Goal: Information Seeking & Learning: Check status

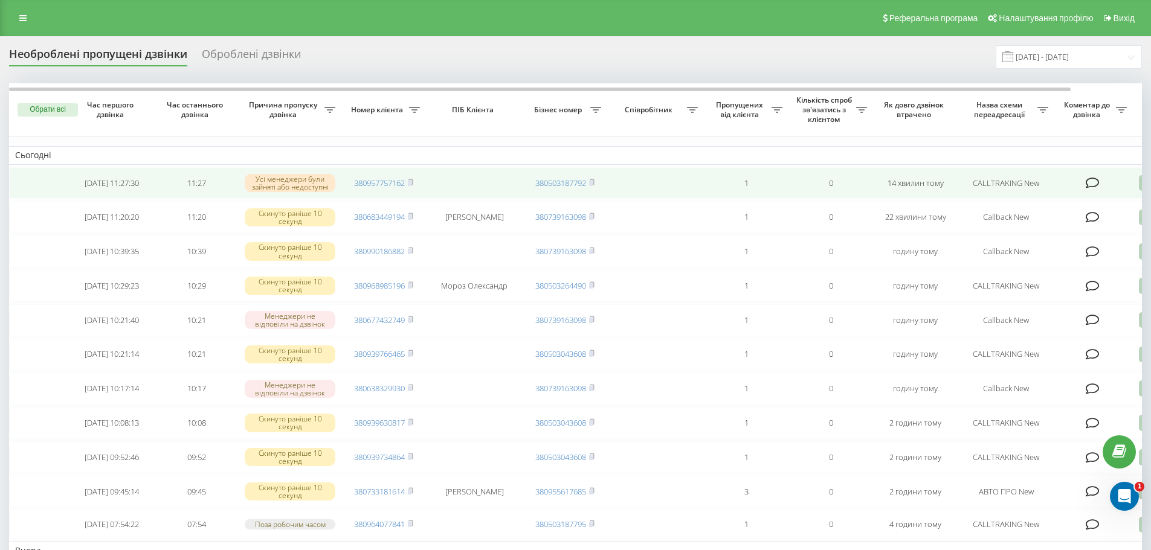
click at [1094, 184] on icon at bounding box center [1093, 183] width 14 height 12
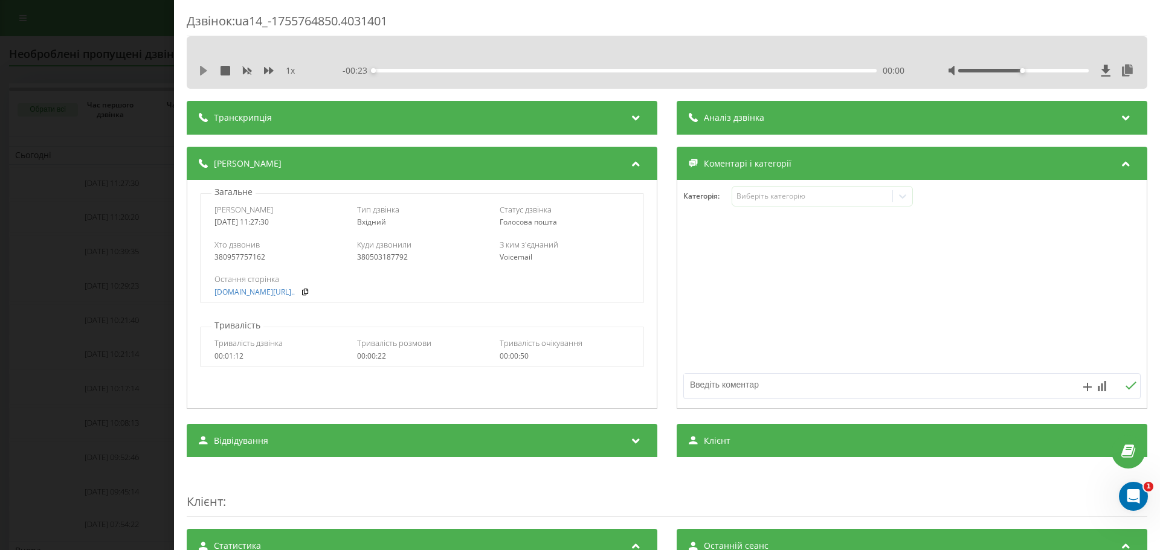
click at [205, 72] on icon at bounding box center [203, 71] width 7 height 10
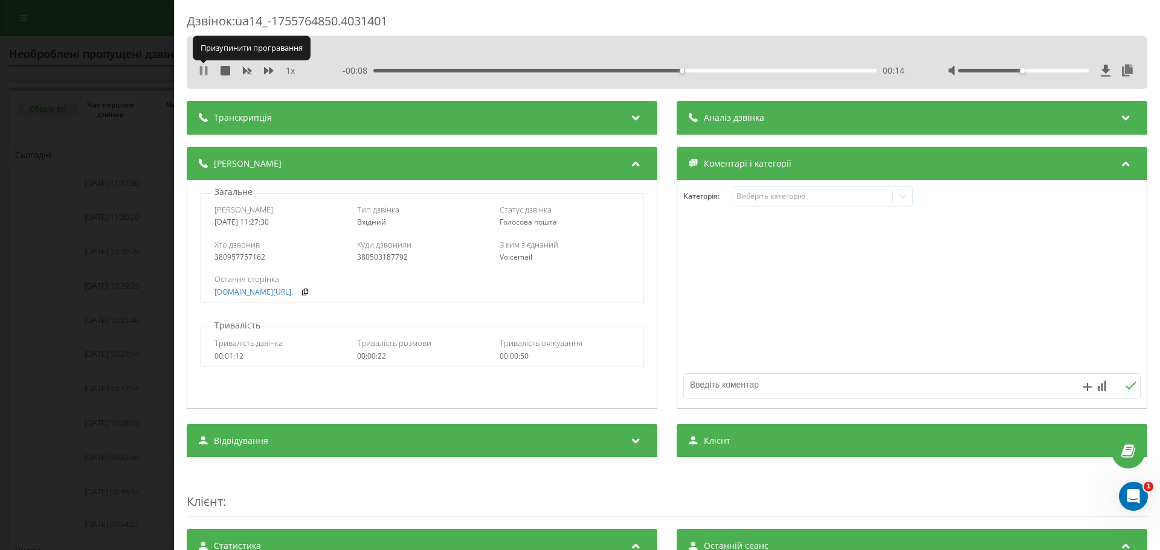
click at [202, 71] on icon at bounding box center [201, 71] width 2 height 10
click at [295, 295] on link "fix-parts.in.ua/mazda-cx..." at bounding box center [254, 292] width 80 height 8
copy div "0957757162"
drag, startPoint x: 271, startPoint y: 258, endPoint x: 224, endPoint y: 262, distance: 46.7
click at [224, 262] on div "380957757162" at bounding box center [279, 257] width 130 height 8
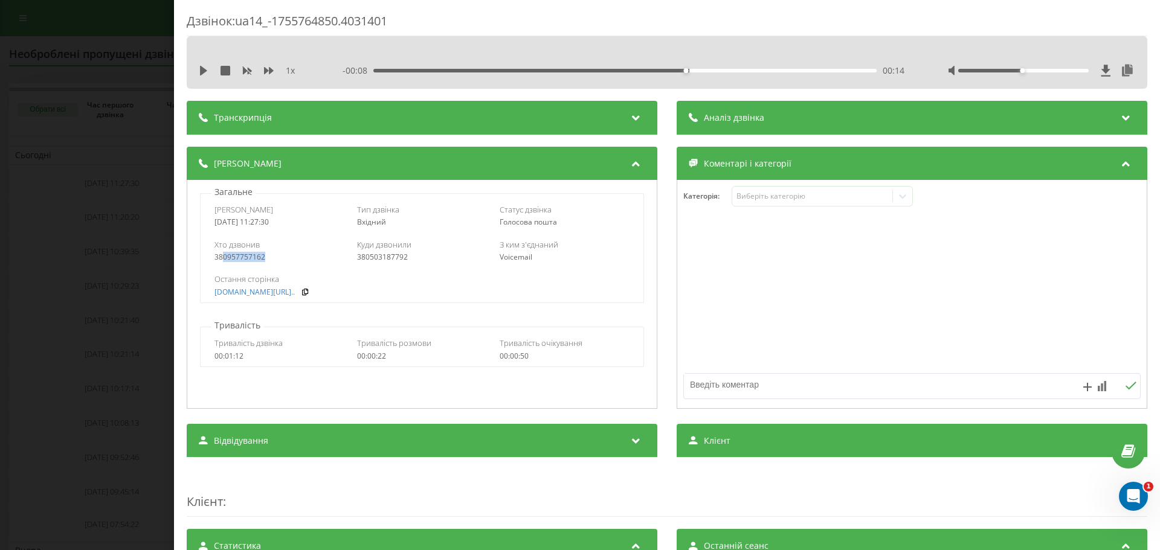
click at [87, 185] on div "Дзвінок : ua14_-1755764850.4031401 1 x - 00:08 00:14 00:14 Транскрипція Для AI-…" at bounding box center [580, 275] width 1160 height 550
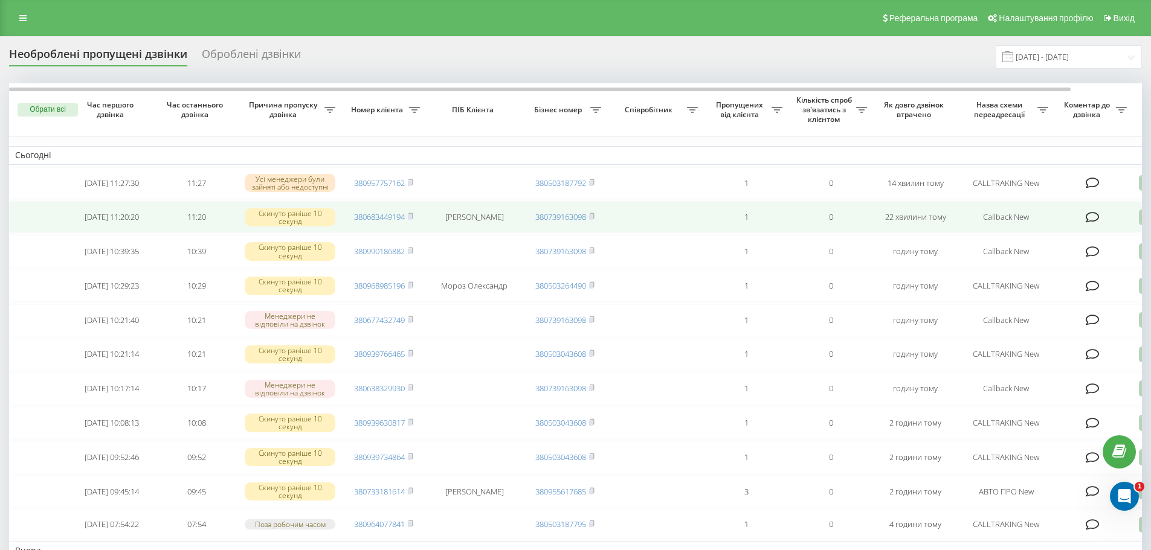
click at [1097, 218] on icon at bounding box center [1093, 217] width 14 height 12
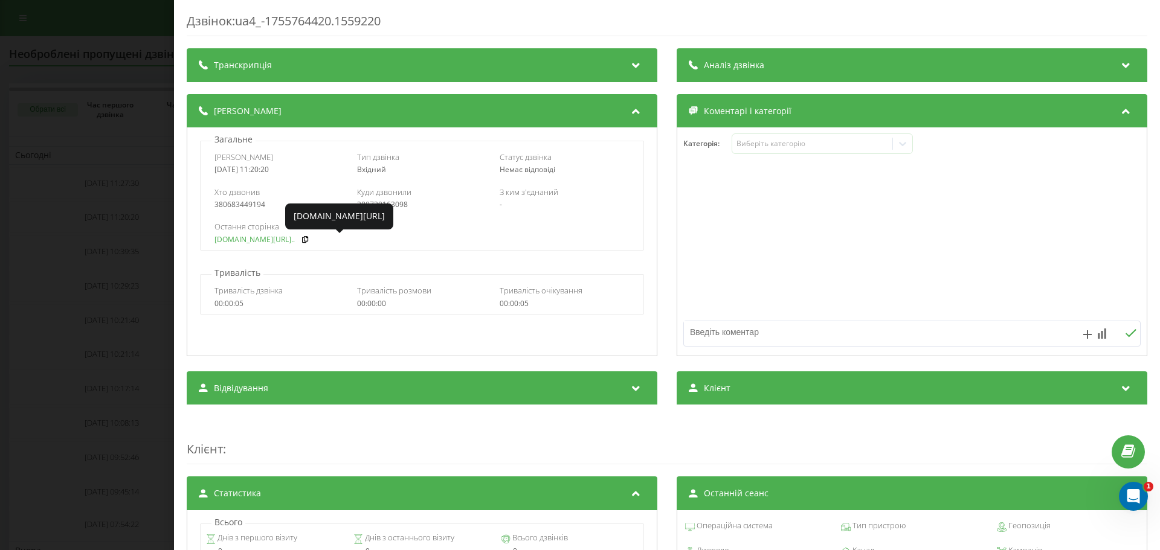
click at [244, 239] on link "fix-parts.in.ua/perednii..." at bounding box center [254, 240] width 80 height 8
click at [88, 209] on div "Дзвінок : ua4_-1755764420.1559220 Транскрипція Для AI-аналізу майбутніх дзвінкі…" at bounding box center [580, 275] width 1160 height 550
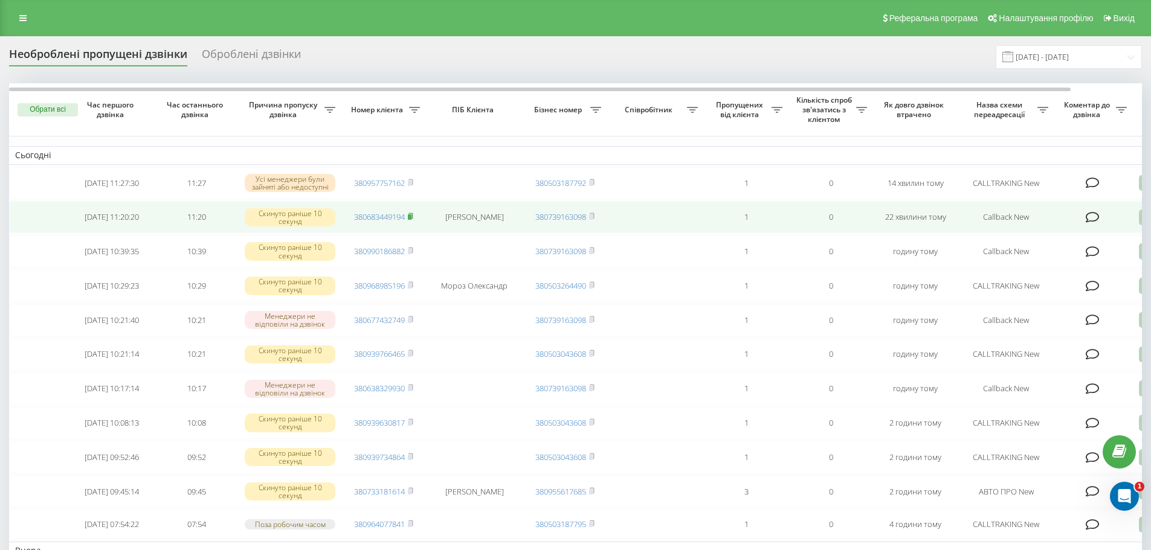
click at [413, 220] on icon at bounding box center [410, 216] width 5 height 7
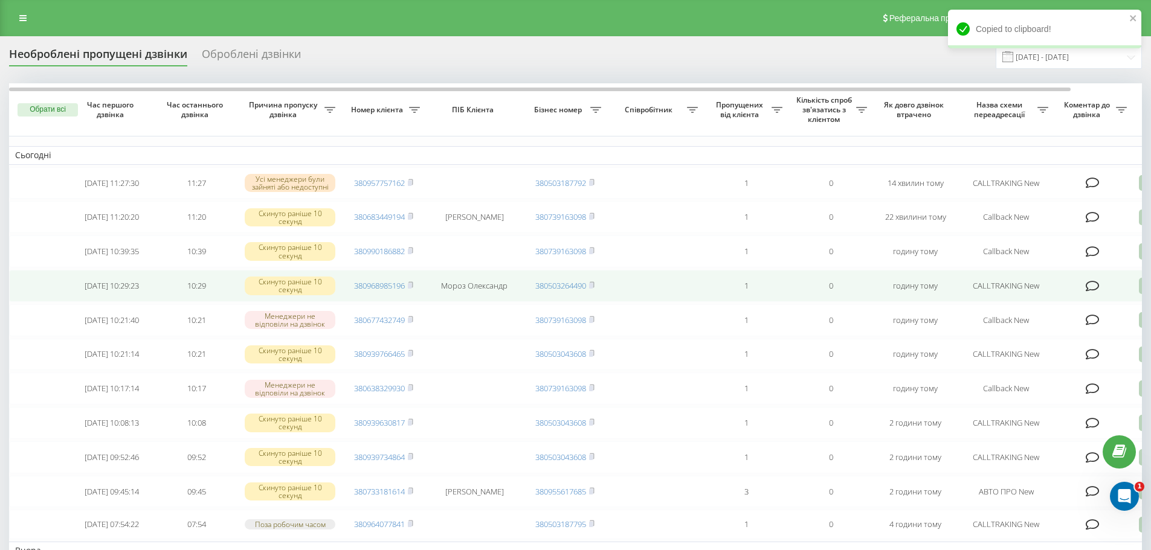
click at [1089, 292] on icon at bounding box center [1093, 286] width 14 height 12
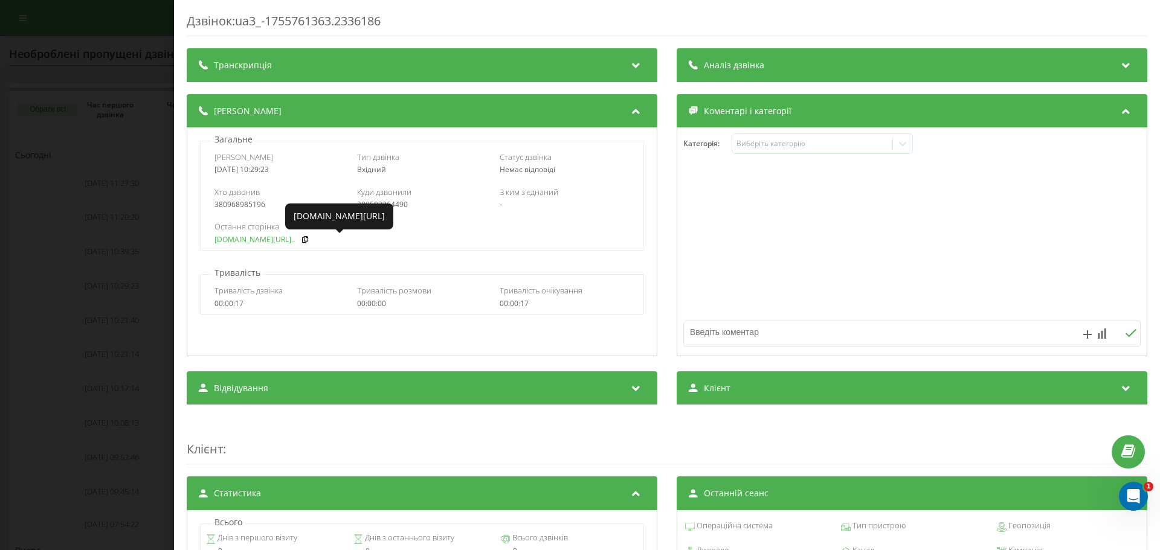
click at [224, 238] on link "fix-parts.in.ua/perednii..." at bounding box center [254, 240] width 80 height 8
click at [34, 207] on div "Дзвінок : ua3_-1755761363.2336186 Транскрипція Для AI-аналізу майбутніх дзвінкі…" at bounding box center [580, 275] width 1160 height 550
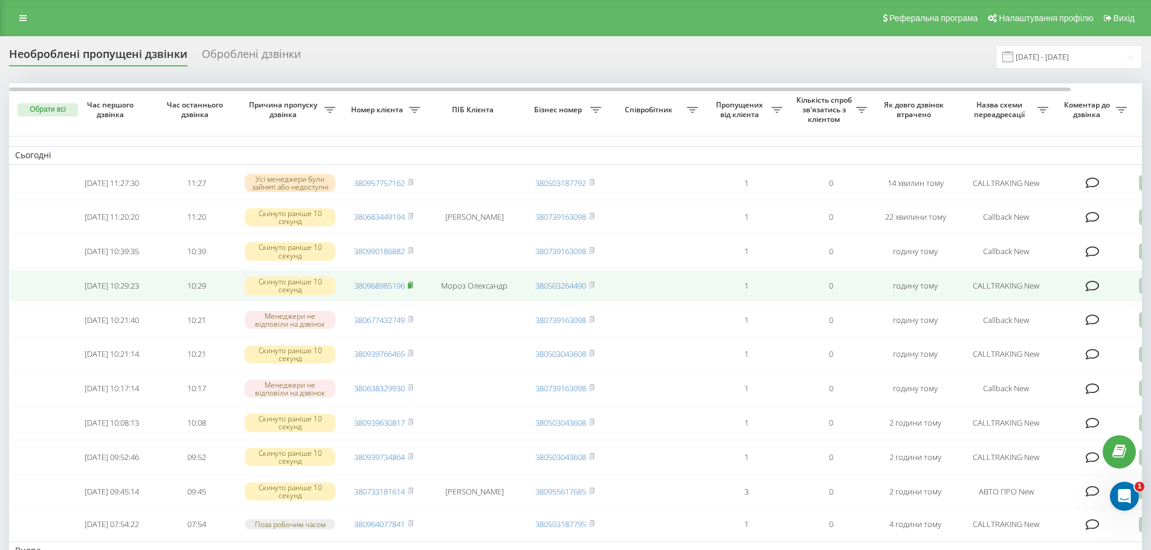
click at [409, 289] on icon at bounding box center [410, 285] width 5 height 7
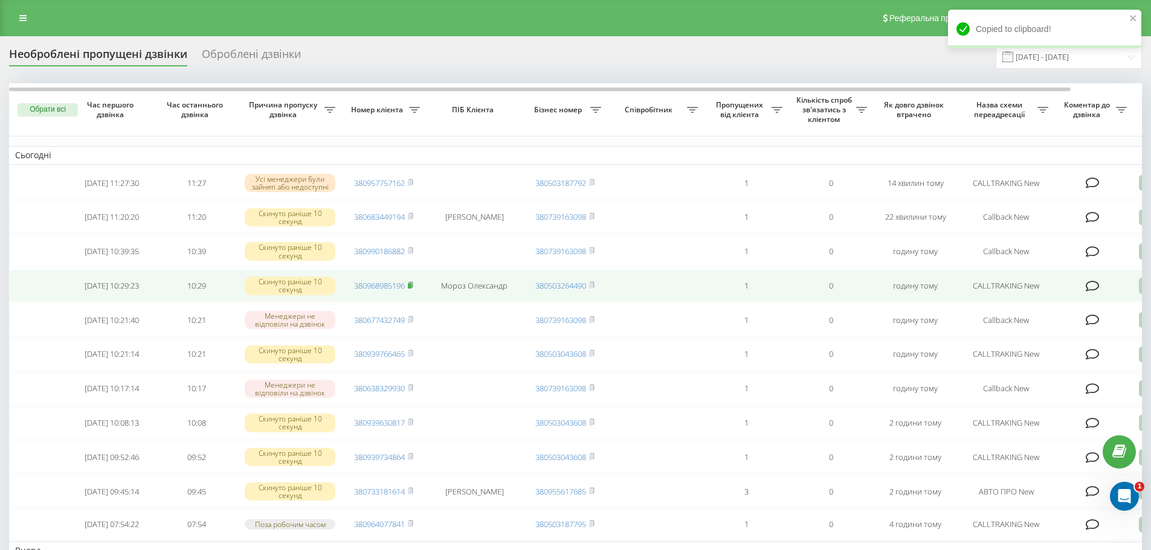
click at [413, 289] on icon at bounding box center [410, 285] width 5 height 7
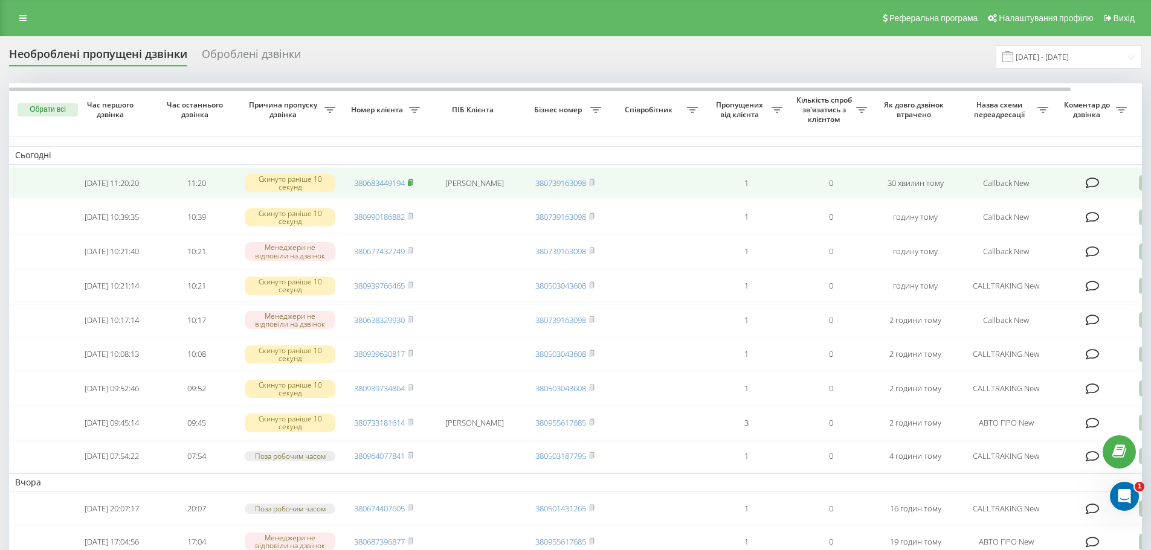
click at [413, 182] on icon at bounding box center [410, 182] width 5 height 7
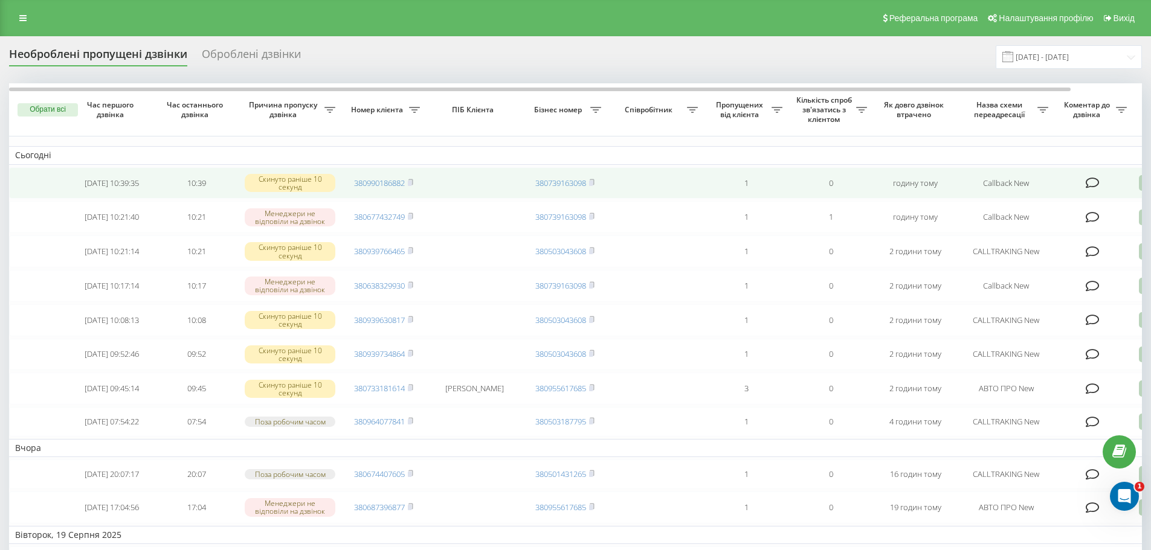
click at [1094, 184] on icon at bounding box center [1093, 183] width 14 height 12
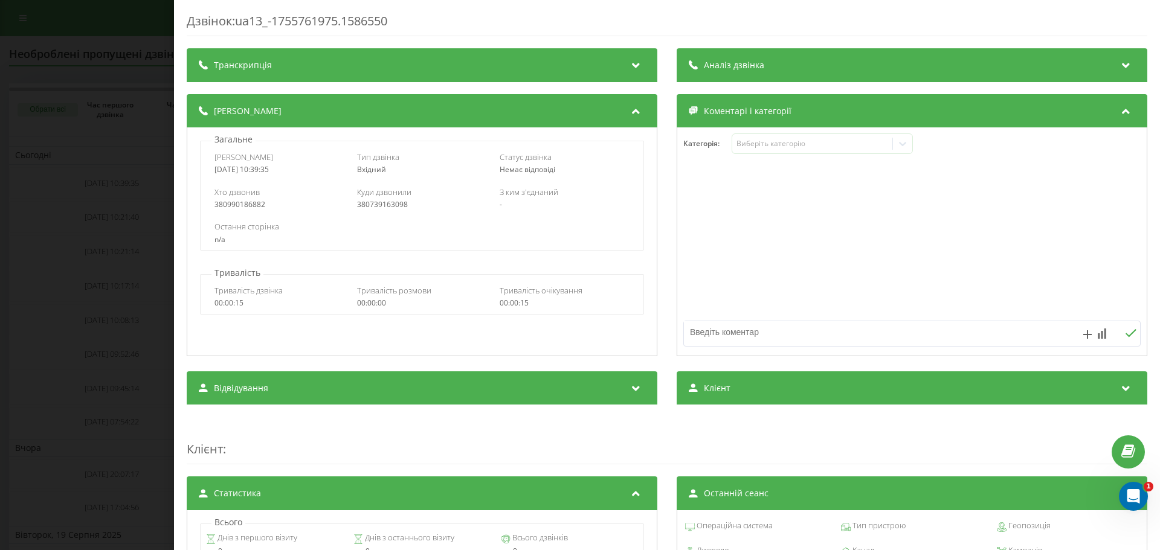
click at [131, 253] on div "Дзвінок : ua13_-1755761975.1586550 Транскрипція Для AI-аналізу майбутніх дзвінк…" at bounding box center [580, 275] width 1160 height 550
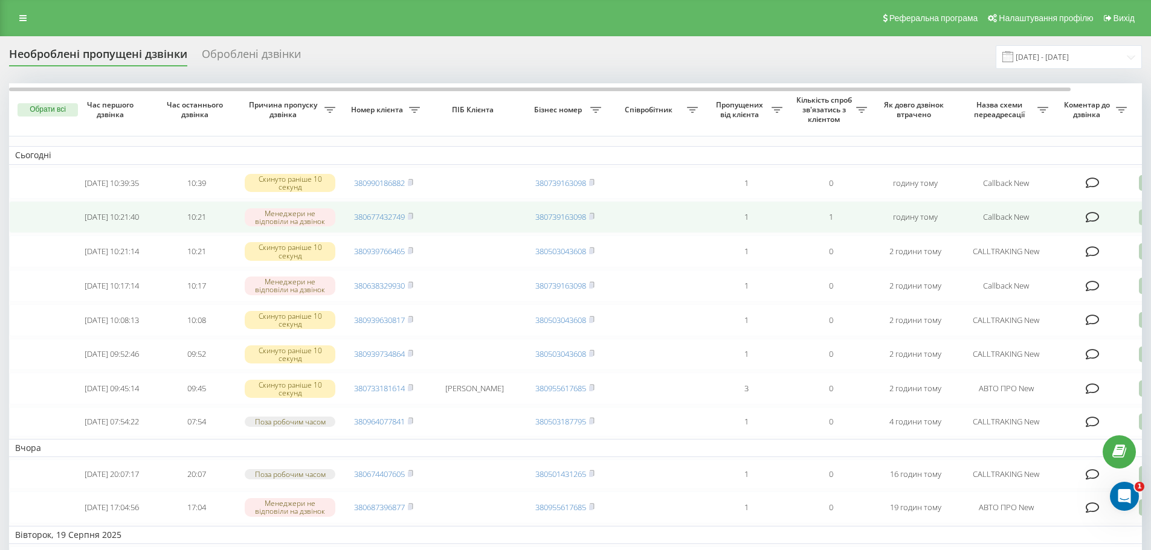
click at [1095, 220] on icon at bounding box center [1093, 217] width 14 height 12
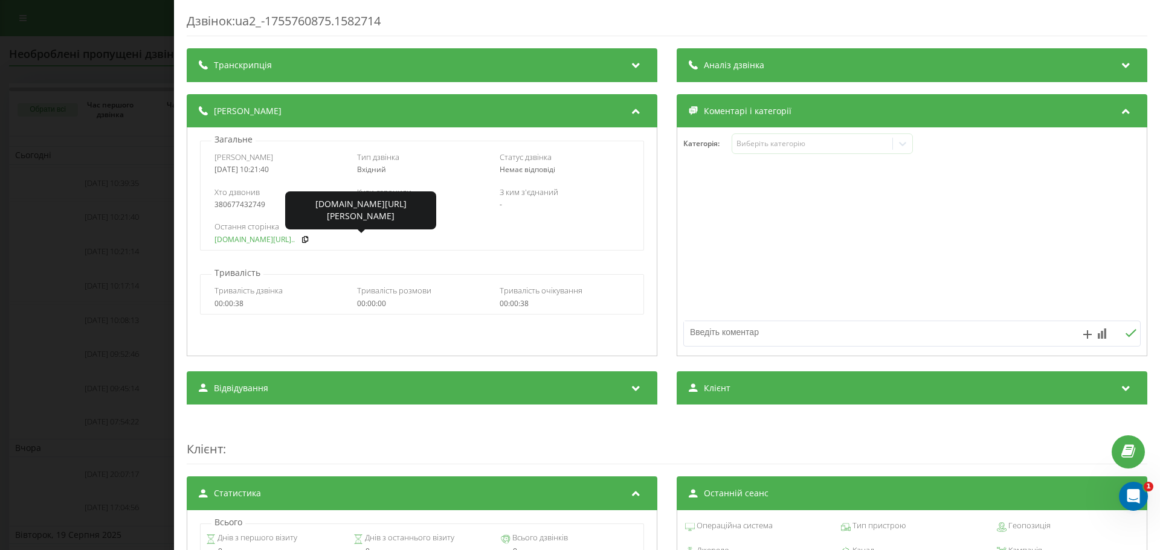
click at [234, 241] on link "fix-parts.in.ua/tesla-3-..." at bounding box center [254, 240] width 80 height 8
